Goal: Navigation & Orientation: Find specific page/section

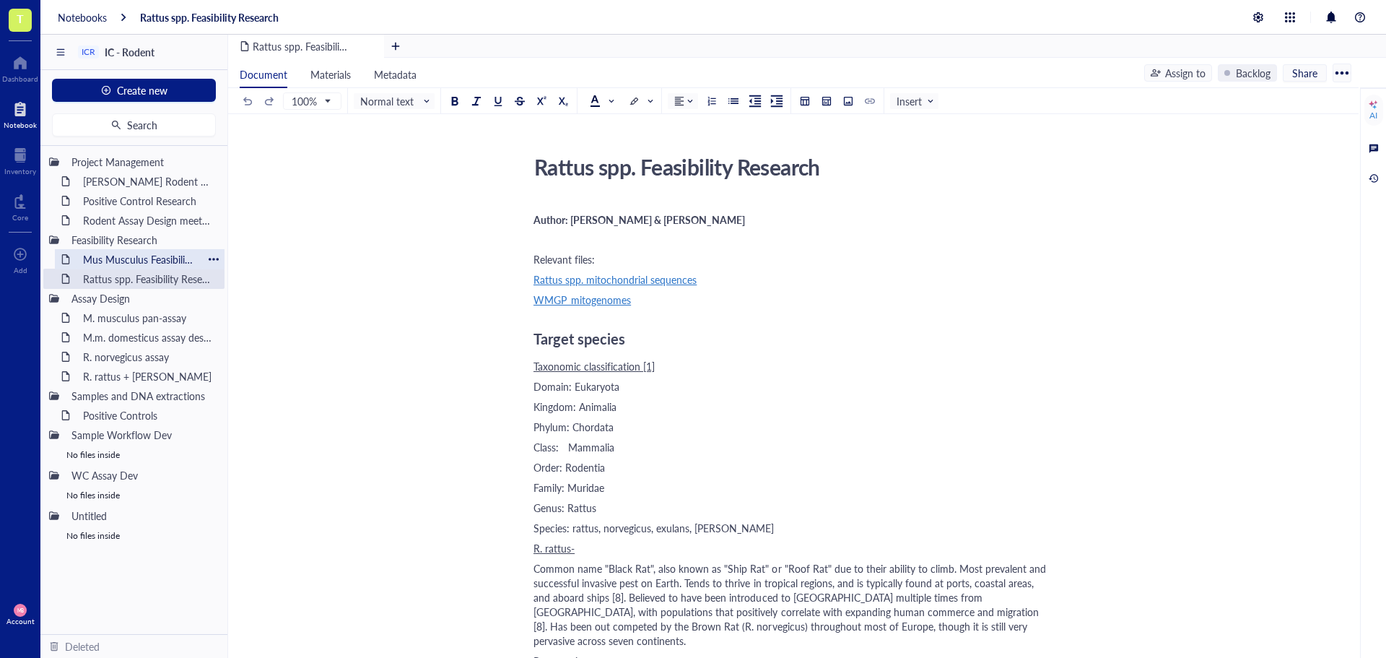
click at [145, 262] on div "Mus Musculus Feasibility Research" at bounding box center [140, 259] width 126 height 20
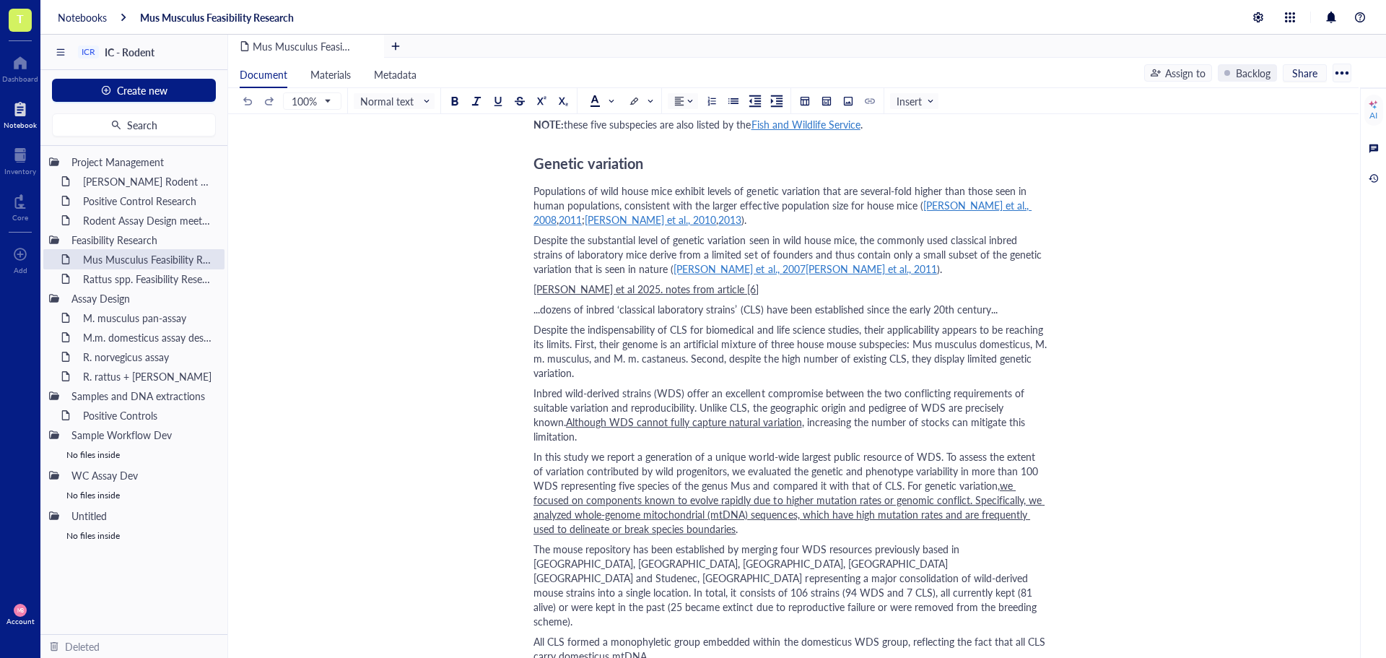
scroll to position [866, 0]
click at [116, 183] on div "[PERSON_NAME] Rodent Test Full Proposal" at bounding box center [140, 181] width 126 height 20
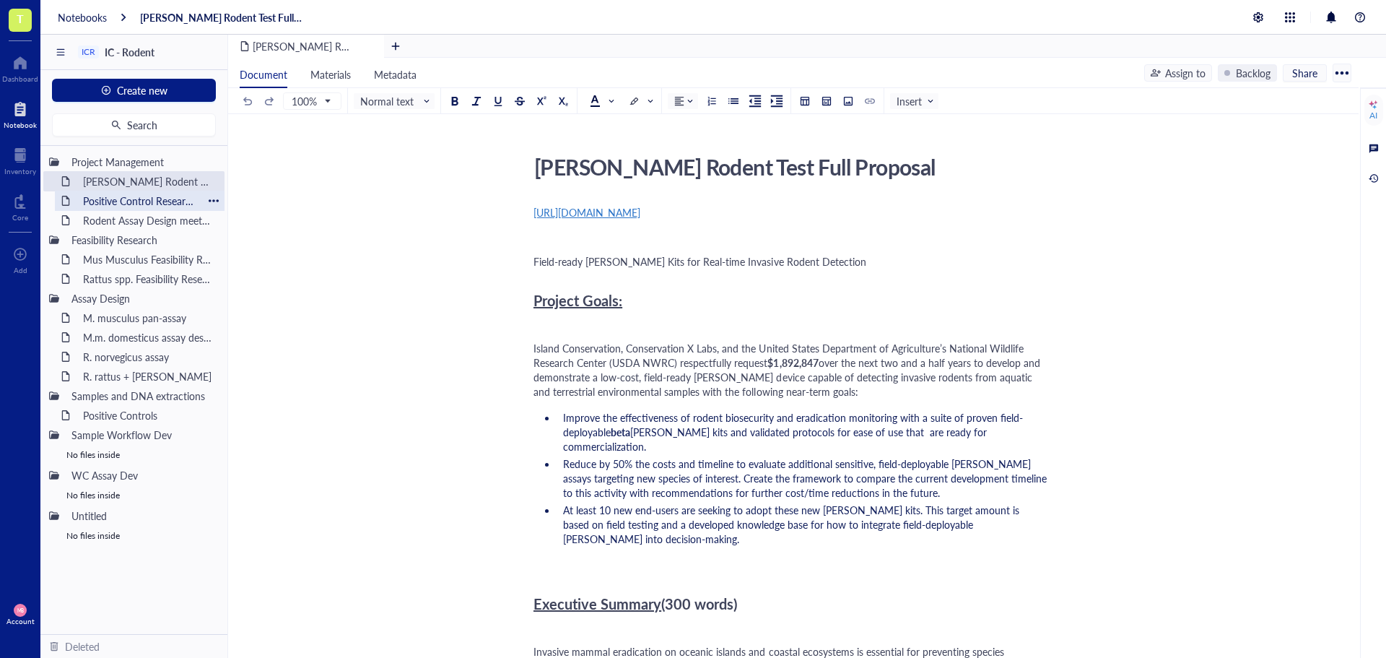
drag, startPoint x: 117, startPoint y: 196, endPoint x: 121, endPoint y: 208, distance: 12.8
click at [117, 196] on div "Positive Control Research" at bounding box center [140, 201] width 126 height 20
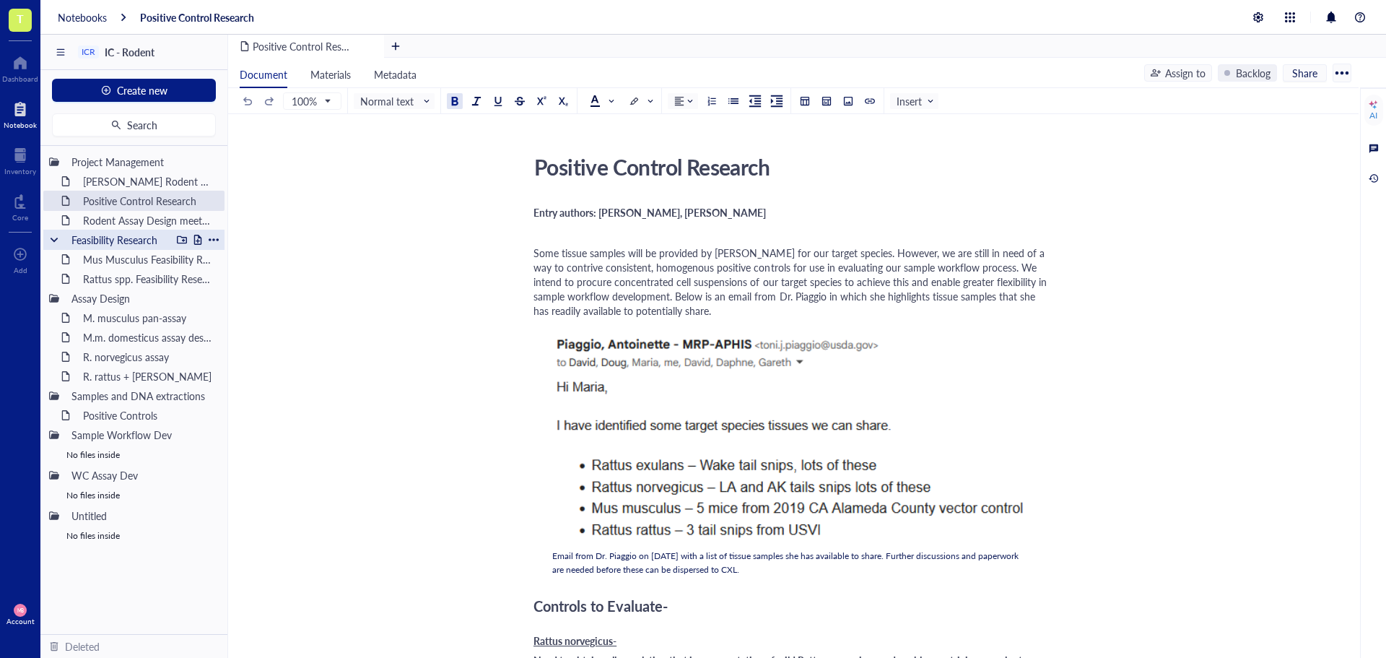
drag, startPoint x: 129, startPoint y: 220, endPoint x: 165, endPoint y: 233, distance: 38.4
click at [129, 220] on div "Rodent Assay Design meeting_[DATE]" at bounding box center [148, 220] width 142 height 20
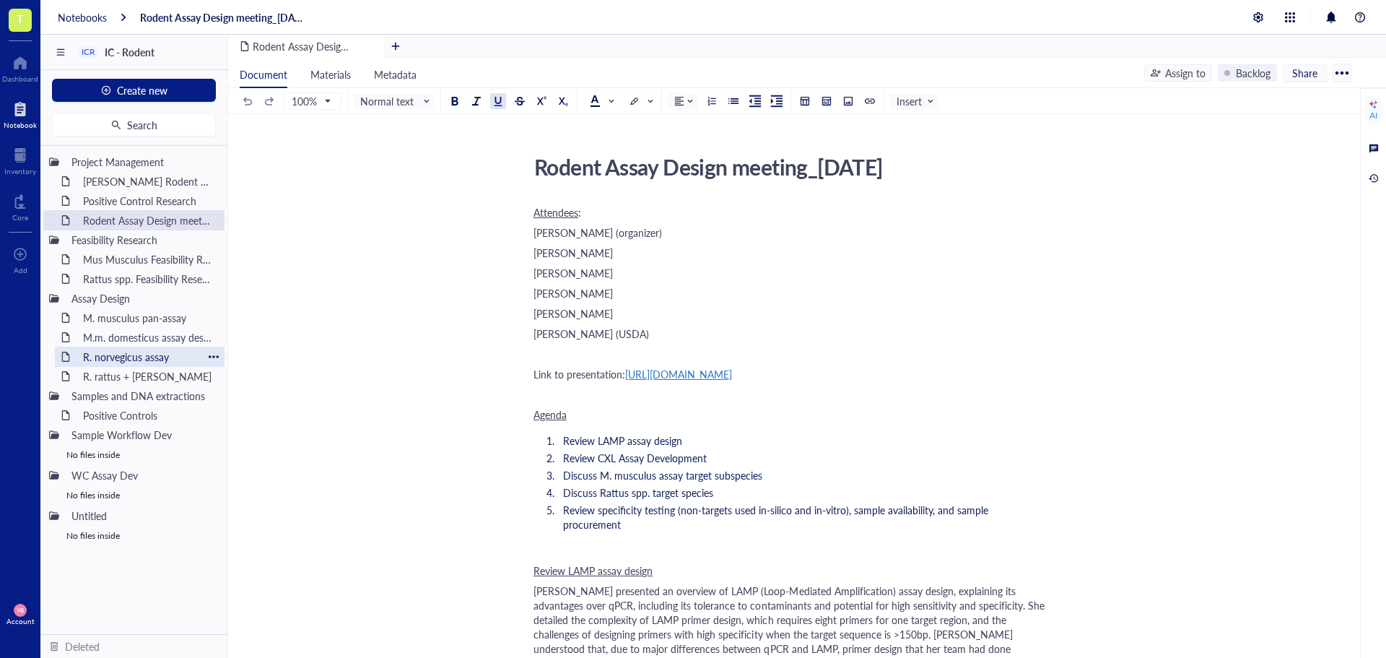
click at [178, 357] on div "R. norvegicus assay" at bounding box center [140, 356] width 126 height 20
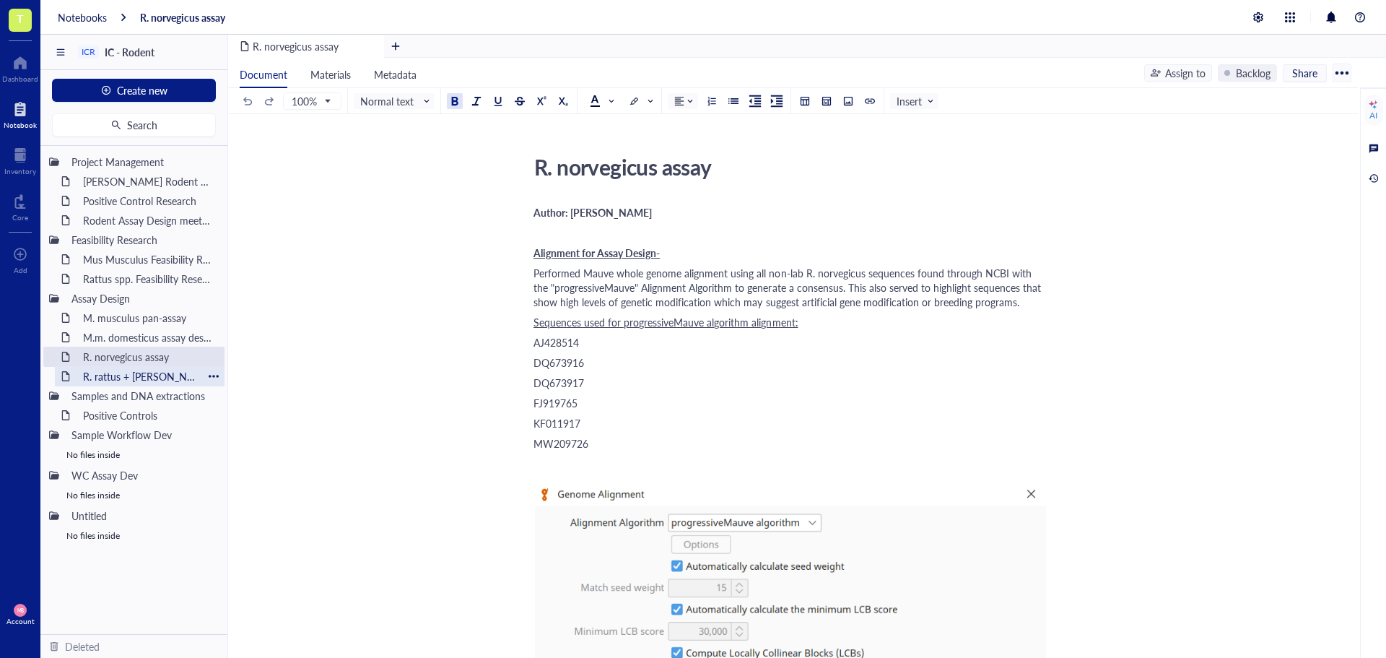
click at [142, 377] on div "R. rattus + [PERSON_NAME]" at bounding box center [140, 376] width 126 height 20
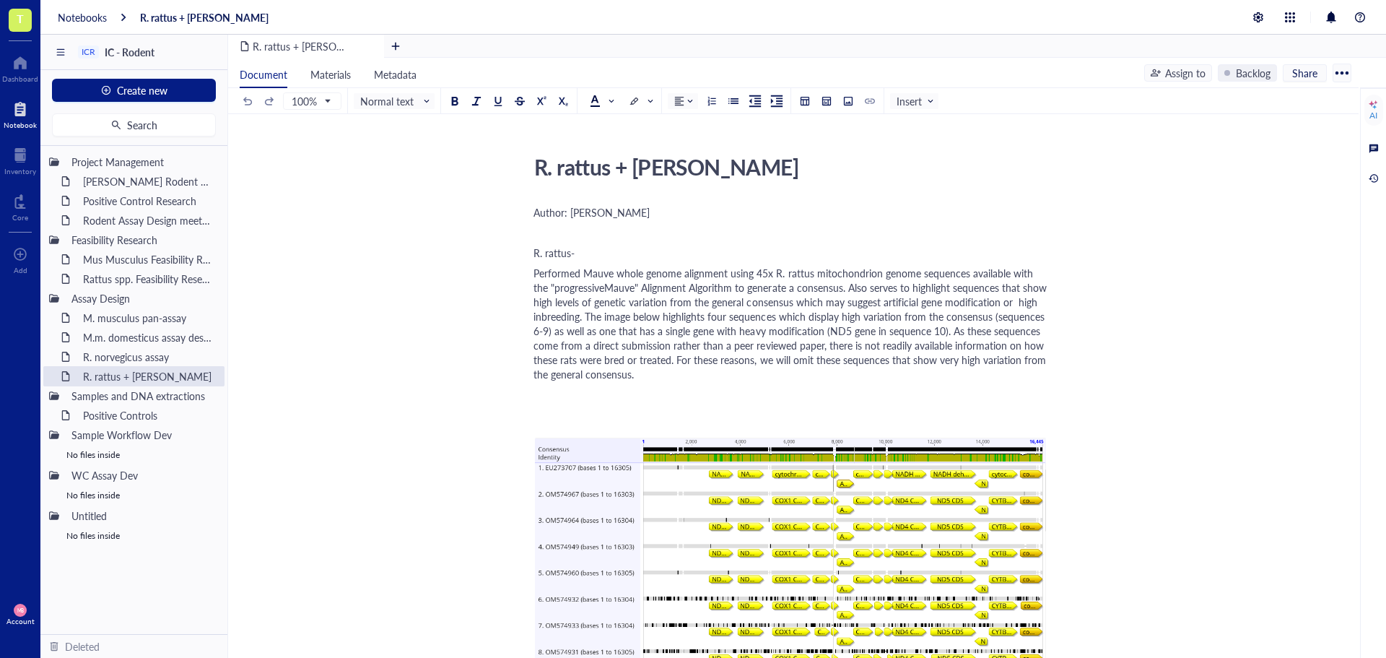
click at [819, 333] on span "Performed Mauve whole genome alignment using 45x R. rattus mitochondrion genome…" at bounding box center [791, 323] width 516 height 115
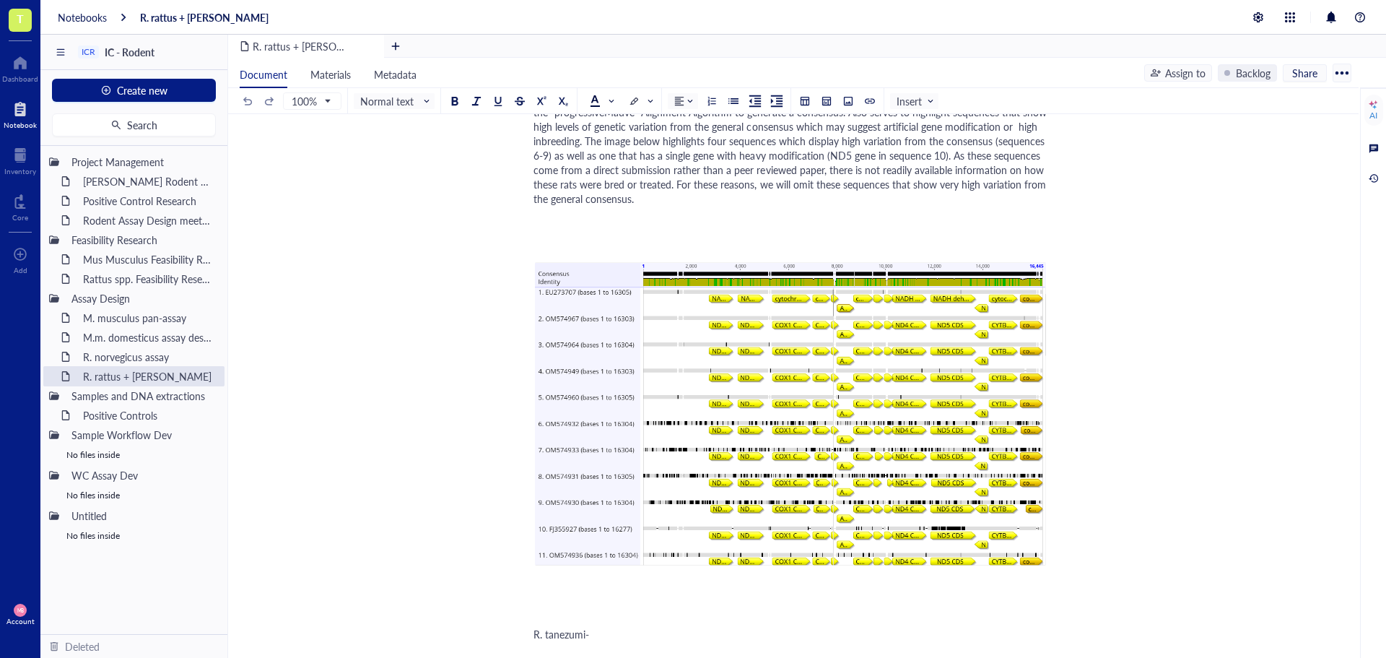
scroll to position [144, 0]
